Goal: Find specific page/section: Find specific page/section

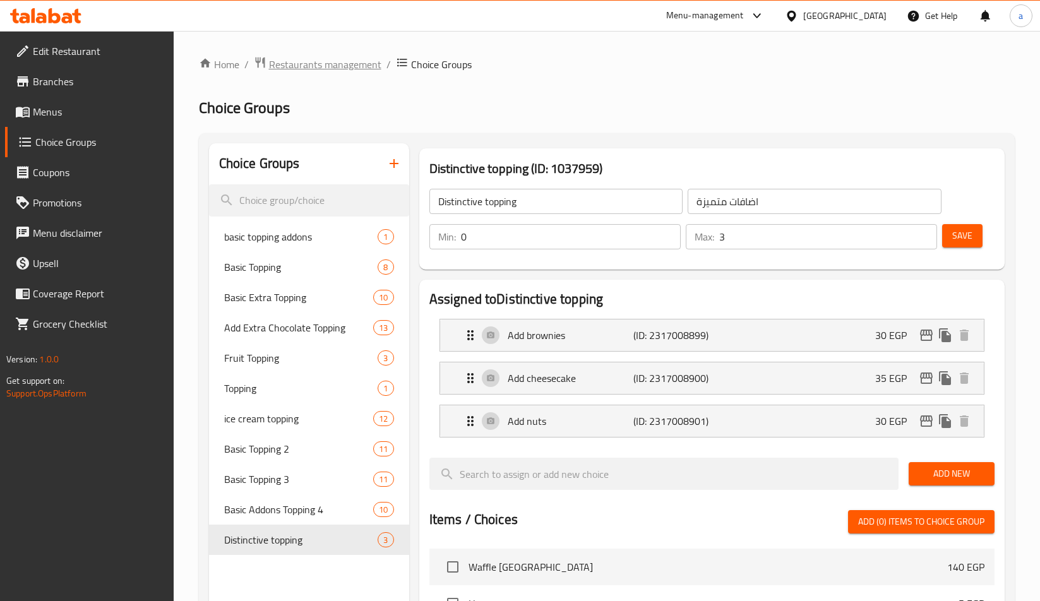
click at [306, 70] on span "Restaurants management" at bounding box center [325, 64] width 112 height 15
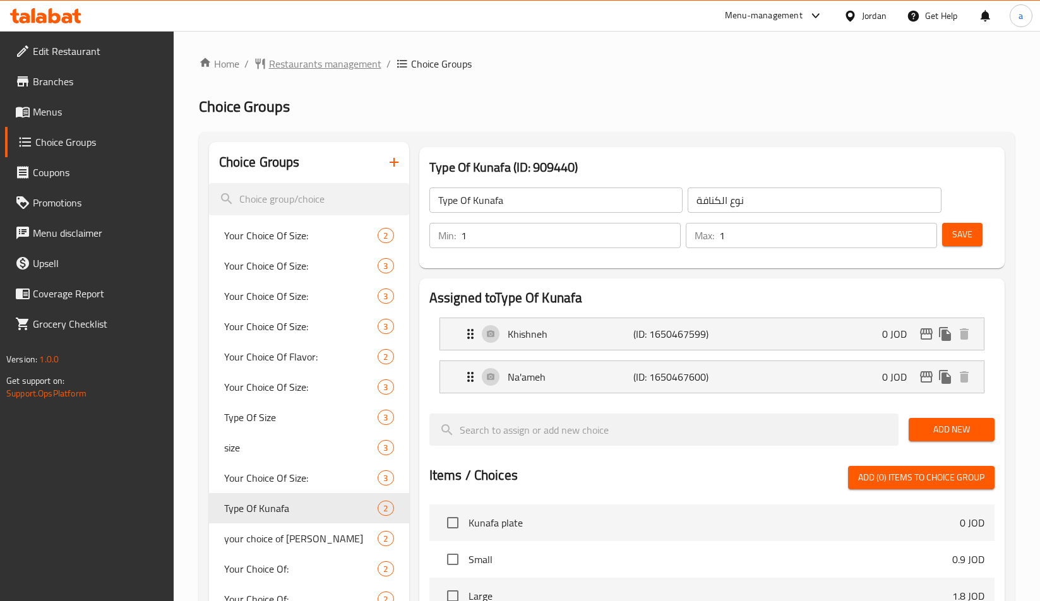
click at [318, 65] on span "Restaurants management" at bounding box center [325, 63] width 112 height 15
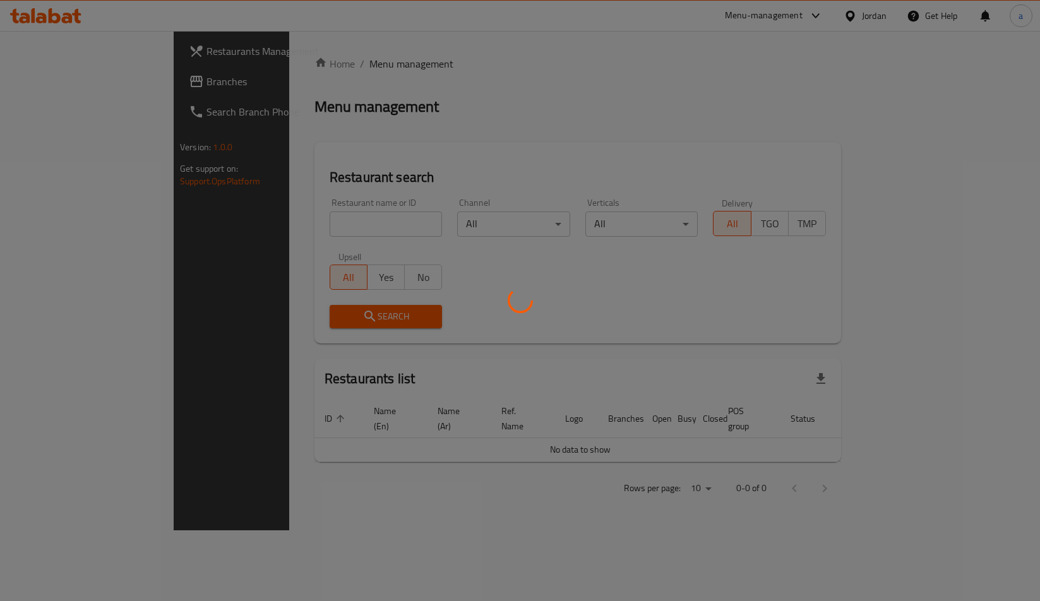
click at [108, 81] on div at bounding box center [520, 300] width 1040 height 601
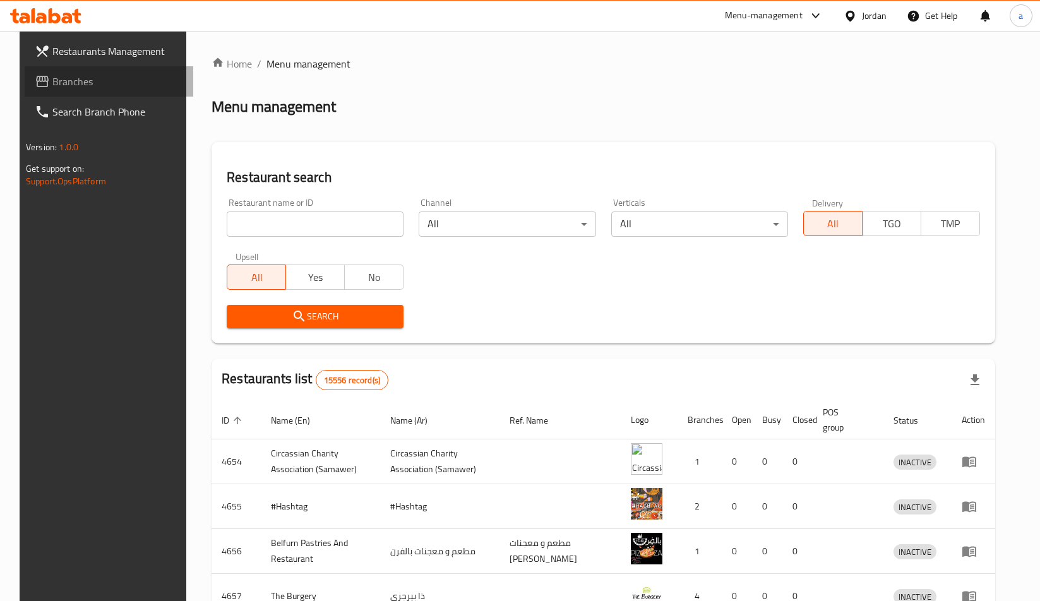
click at [105, 78] on span "Branches" at bounding box center [117, 81] width 131 height 15
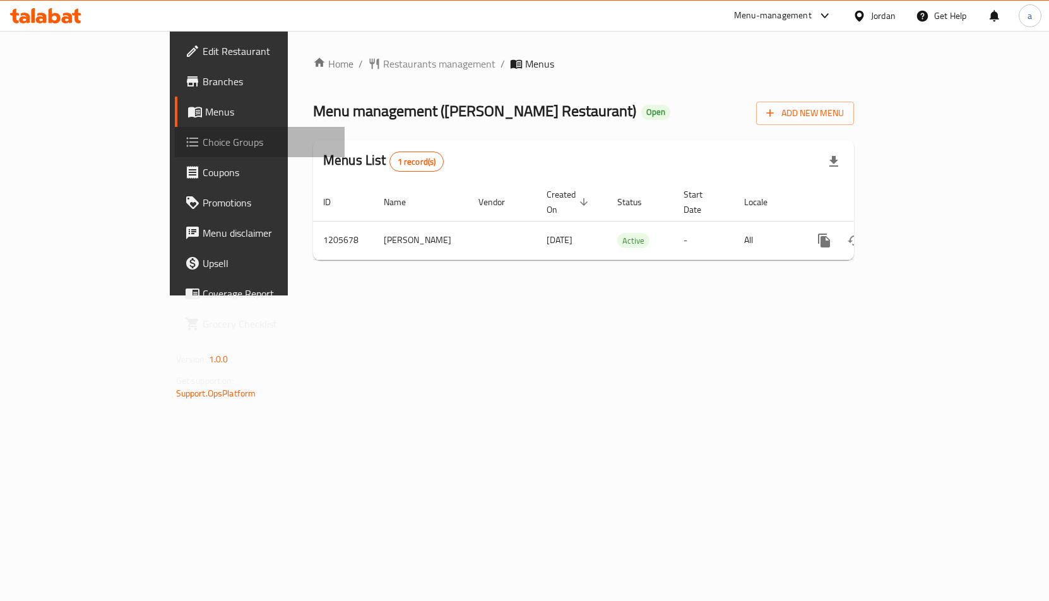
click at [175, 155] on link "Choice Groups" at bounding box center [260, 142] width 170 height 30
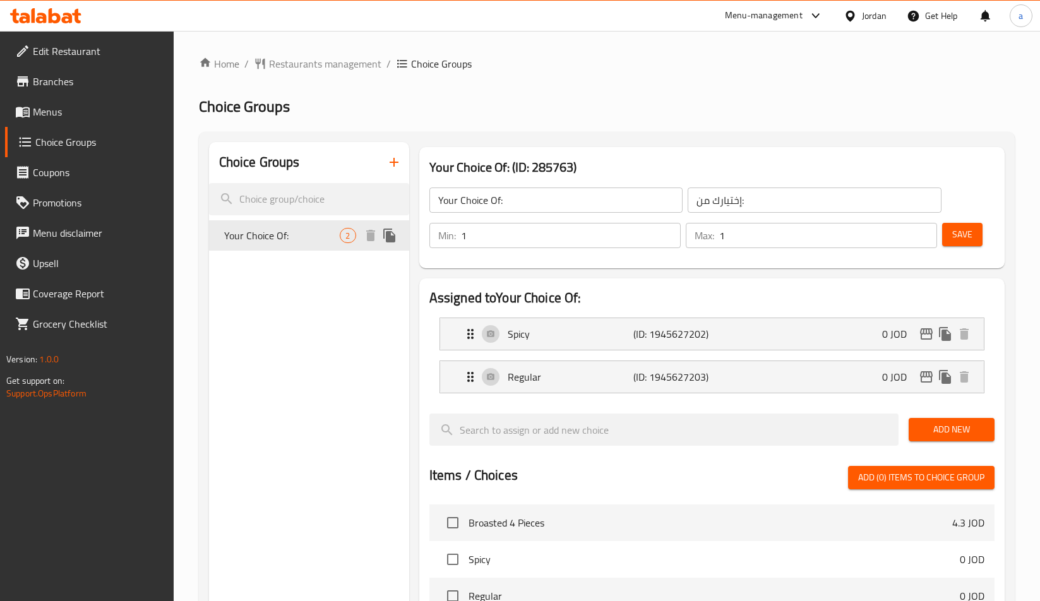
click at [304, 244] on div "Your Choice Of: 2" at bounding box center [309, 235] width 200 height 30
click at [345, 299] on div "Choice Groups Your Choice Of: 2" at bounding box center [309, 552] width 200 height 821
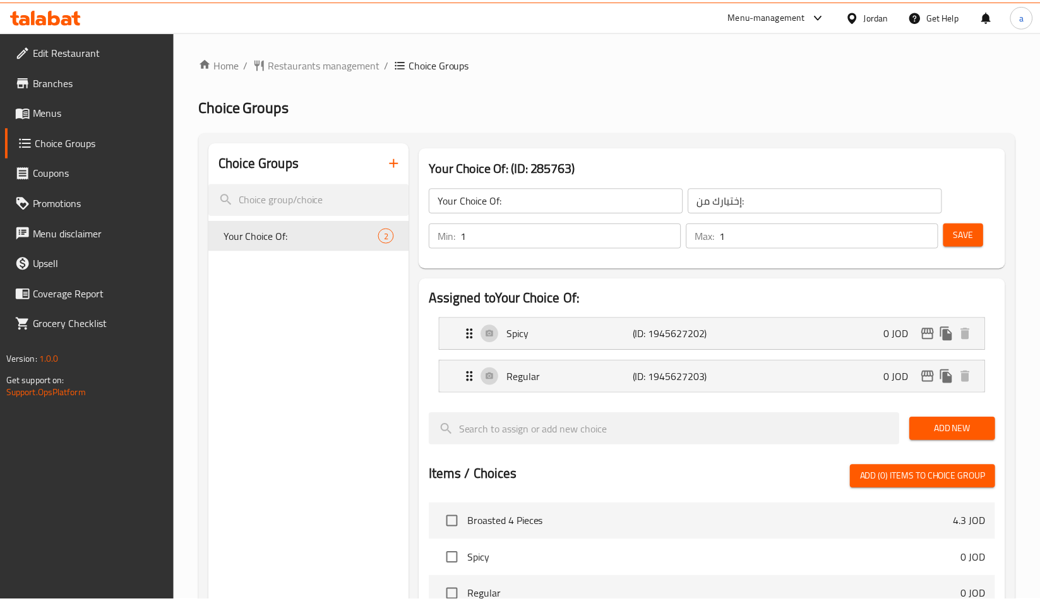
scroll to position [398, 0]
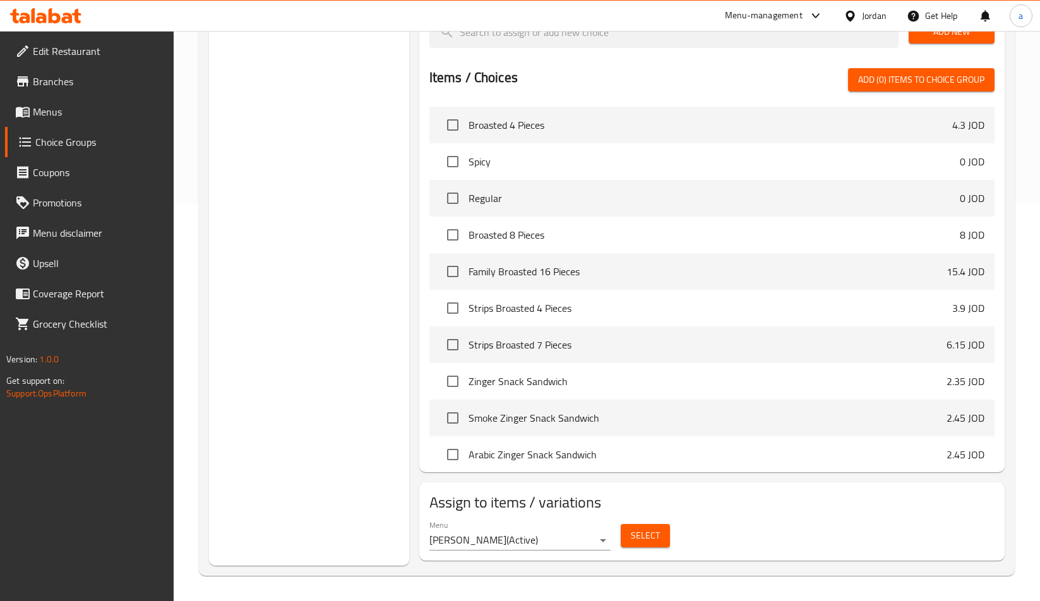
click at [276, 290] on div "Choice Groups Your Choice Of: 2" at bounding box center [309, 154] width 200 height 821
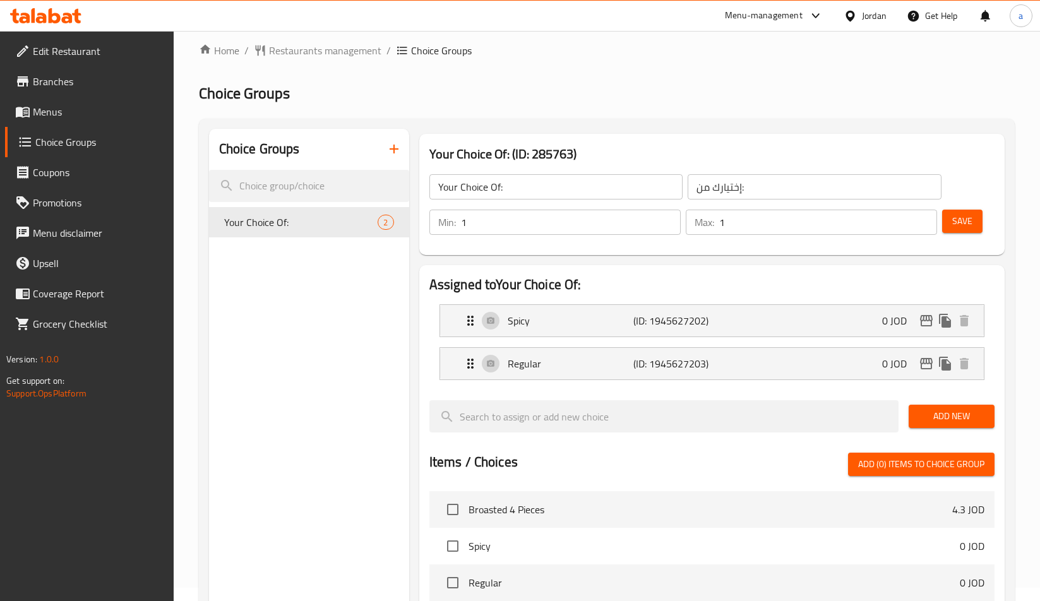
scroll to position [0, 0]
